Goal: Task Accomplishment & Management: Use online tool/utility

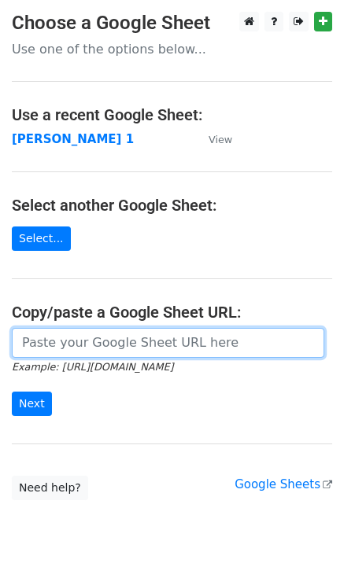
drag, startPoint x: 0, startPoint y: 0, endPoint x: 92, endPoint y: 335, distance: 347.5
click at [84, 348] on input "url" at bounding box center [168, 343] width 312 height 30
type input "https://docs.google.com/spreadsheets/d/1laFuCRc_gf7_XeBsXZvznQFuTKtWG6_jmo9dt9r…"
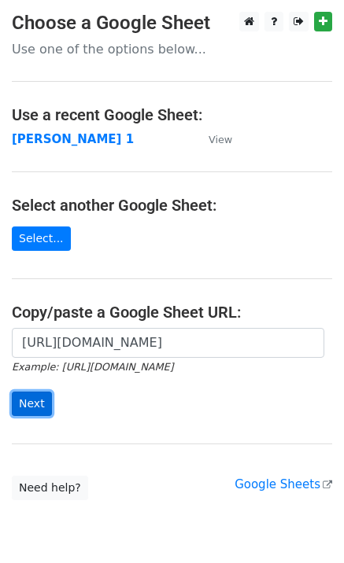
click at [31, 401] on input "Next" at bounding box center [32, 404] width 40 height 24
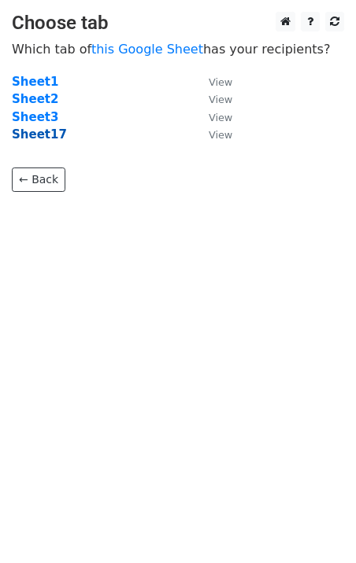
click at [48, 135] on strong "Sheet17" at bounding box center [39, 134] width 55 height 14
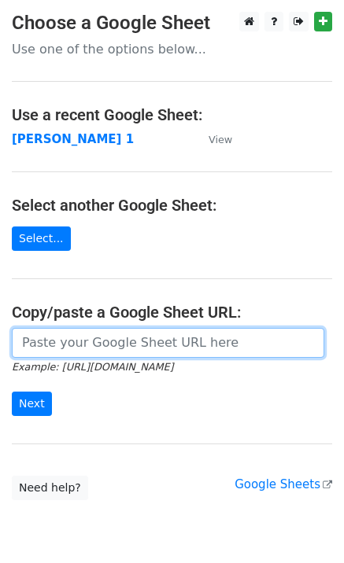
click at [90, 352] on input "url" at bounding box center [168, 343] width 312 height 30
type input "[URL][DOMAIN_NAME]"
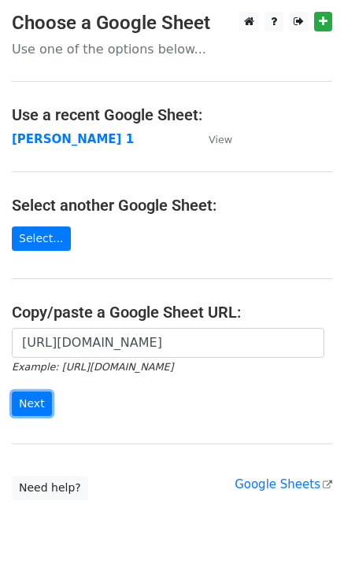
drag, startPoint x: 39, startPoint y: 407, endPoint x: 3, endPoint y: 399, distance: 37.0
click at [38, 407] on input "Next" at bounding box center [32, 404] width 40 height 24
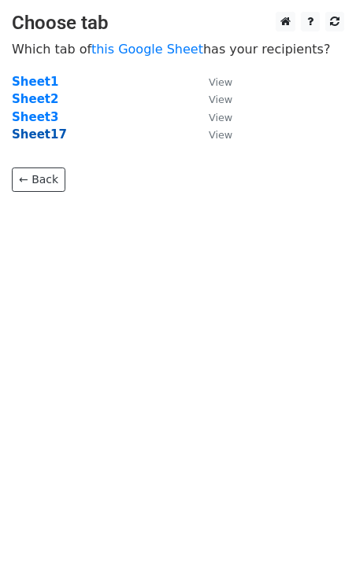
click at [46, 138] on strong "Sheet17" at bounding box center [39, 134] width 55 height 14
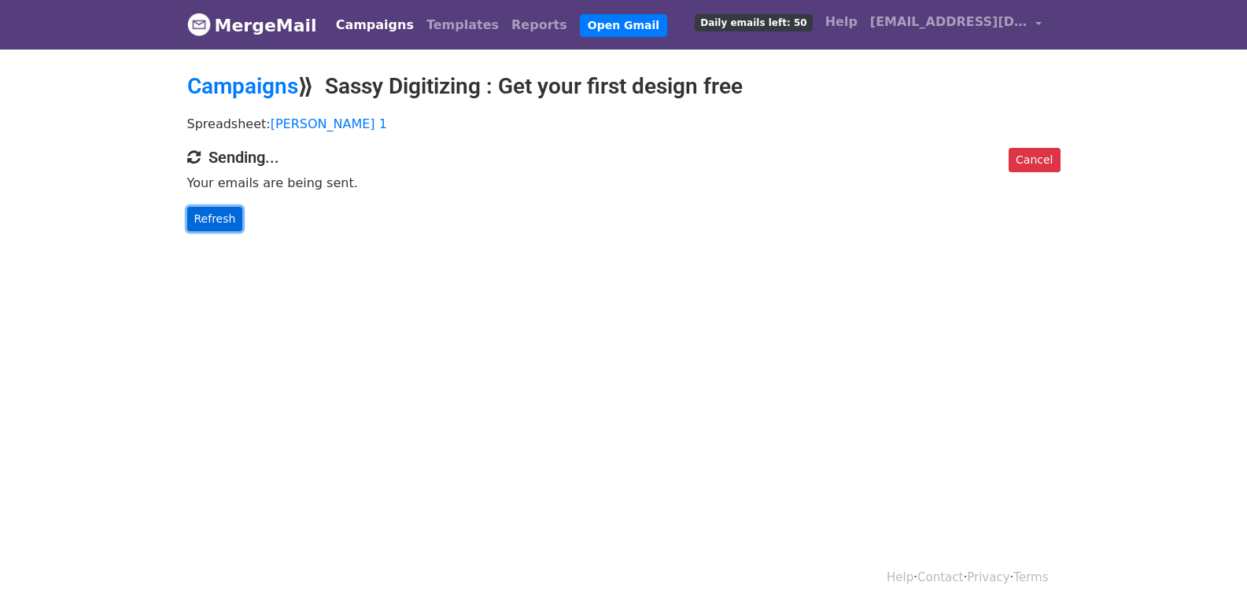
click at [204, 227] on link "Refresh" at bounding box center [215, 219] width 56 height 24
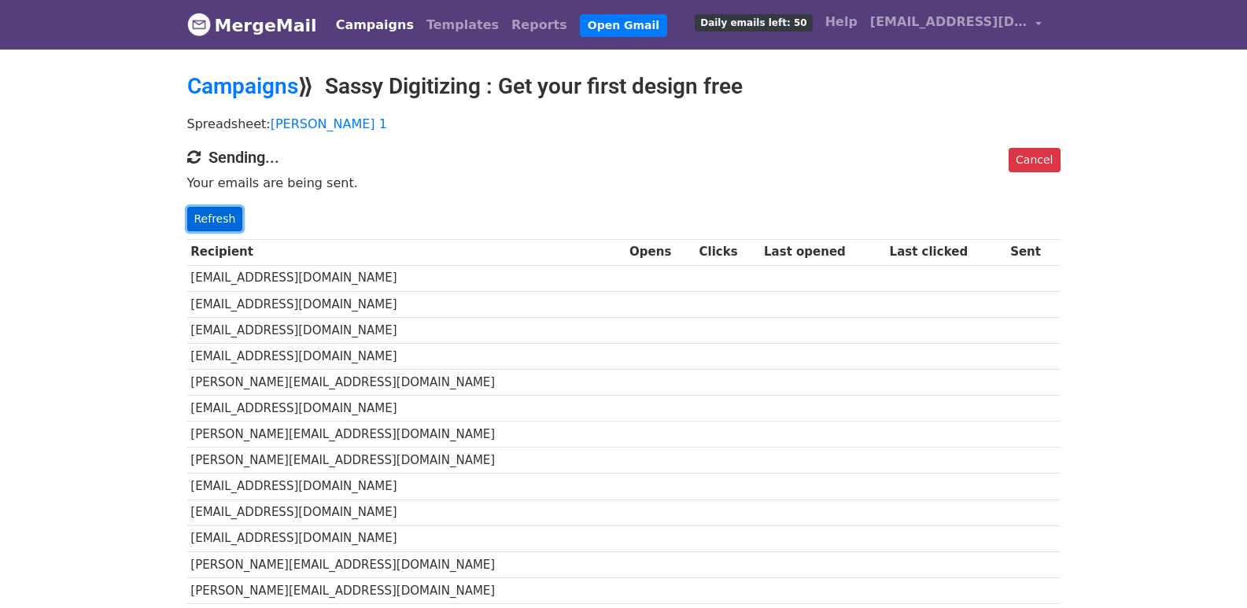
click at [202, 219] on link "Refresh" at bounding box center [215, 219] width 56 height 24
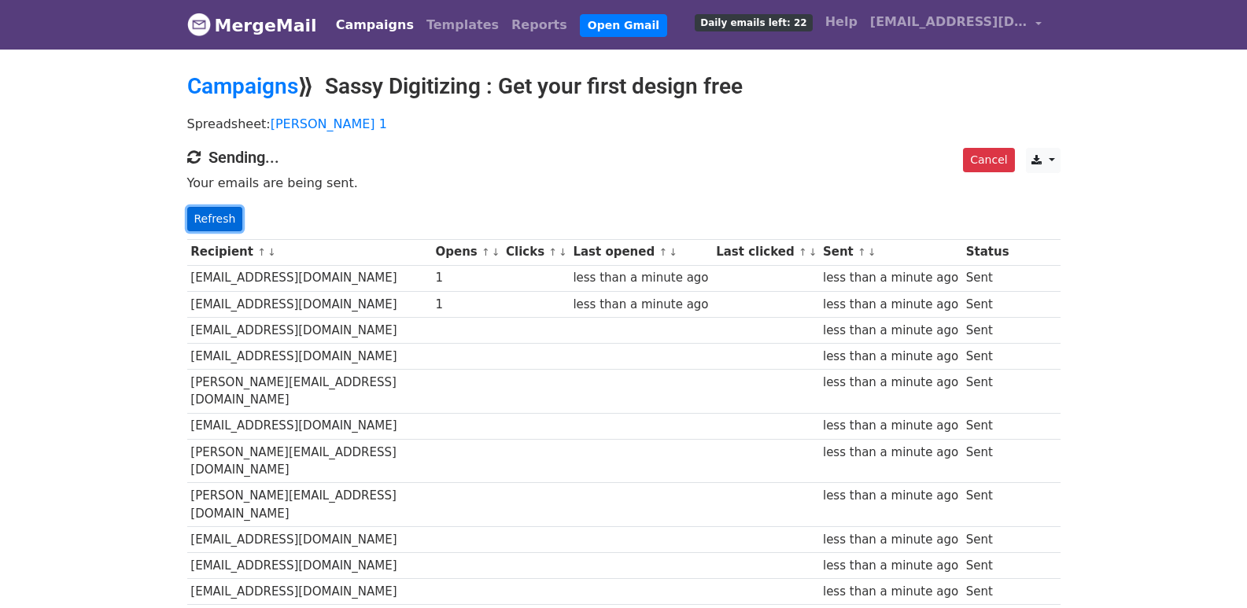
click at [221, 220] on link "Refresh" at bounding box center [215, 219] width 56 height 24
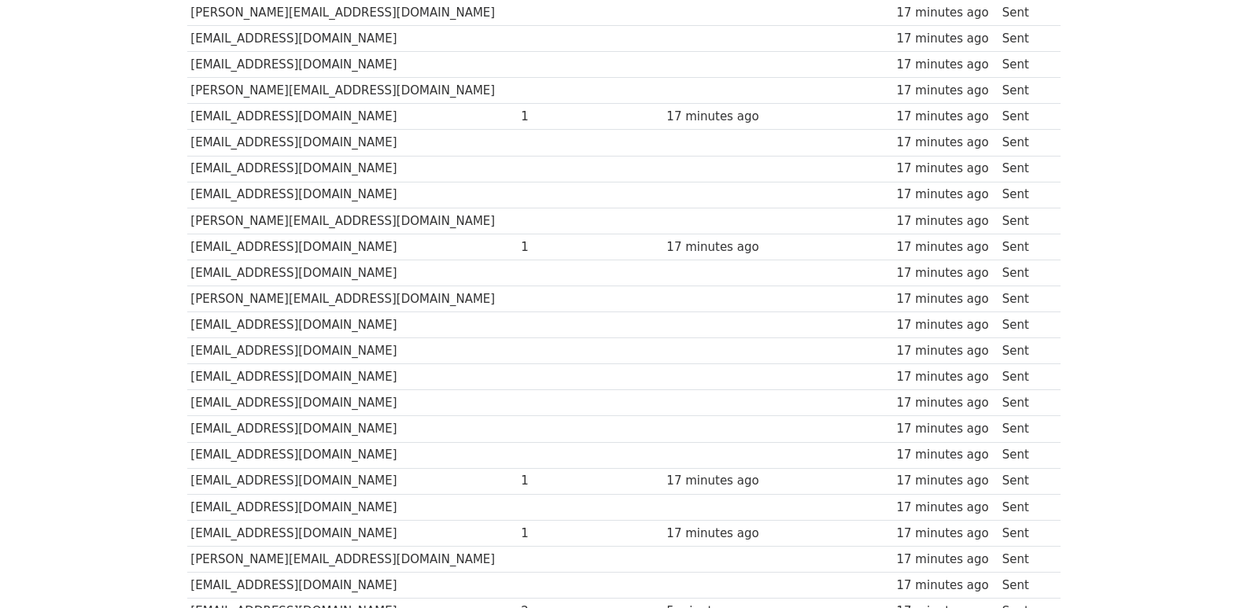
scroll to position [1095, 0]
